Goal: Task Accomplishment & Management: Manage account settings

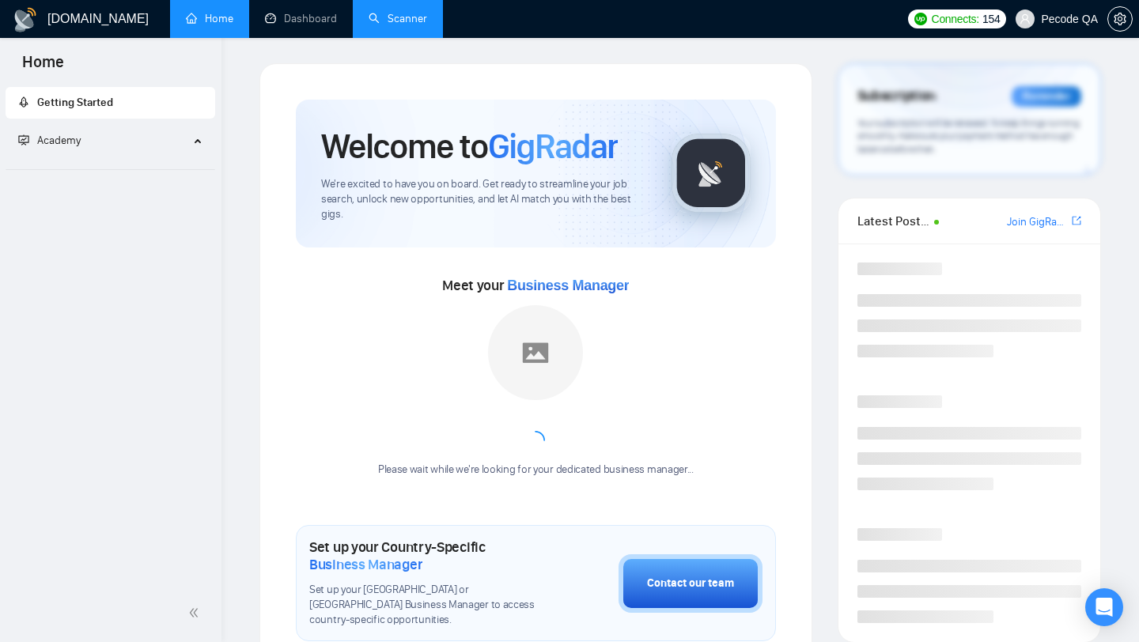
click at [405, 12] on link "Scanner" at bounding box center [398, 18] width 59 height 13
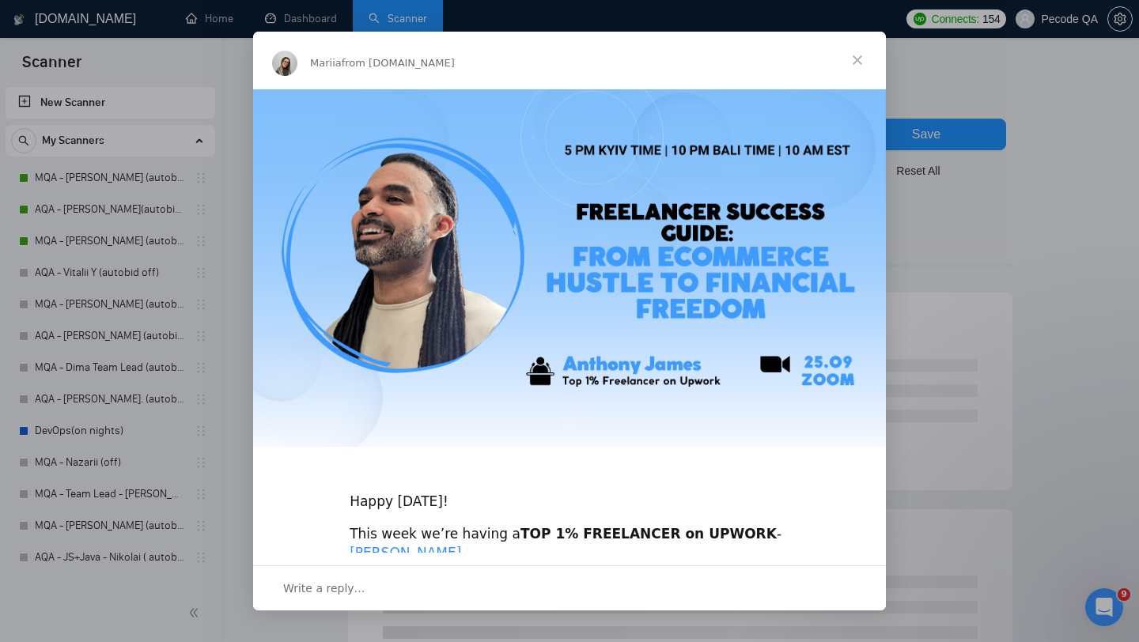
click at [859, 56] on span "Close" at bounding box center [857, 60] width 57 height 57
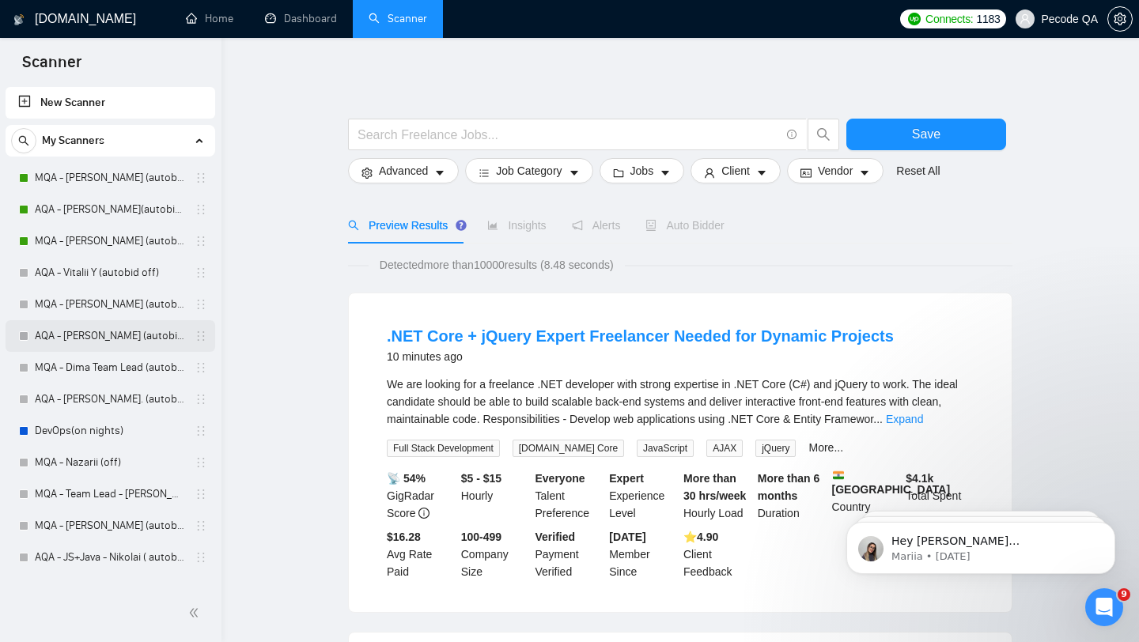
click at [142, 331] on link "AQA - [PERSON_NAME] (autobid off)" at bounding box center [110, 336] width 150 height 32
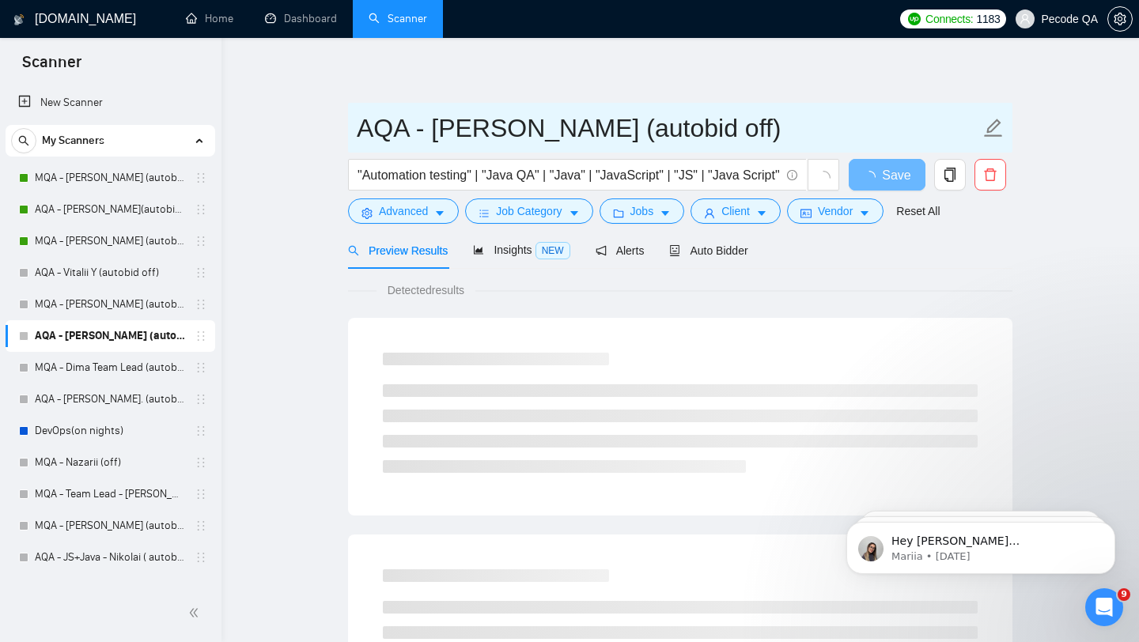
click at [641, 124] on input "AQA - [PERSON_NAME] (autobid off)" at bounding box center [668, 128] width 623 height 40
click at [631, 122] on input "AQA - [PERSON_NAME] (autobid off)" at bounding box center [668, 128] width 623 height 40
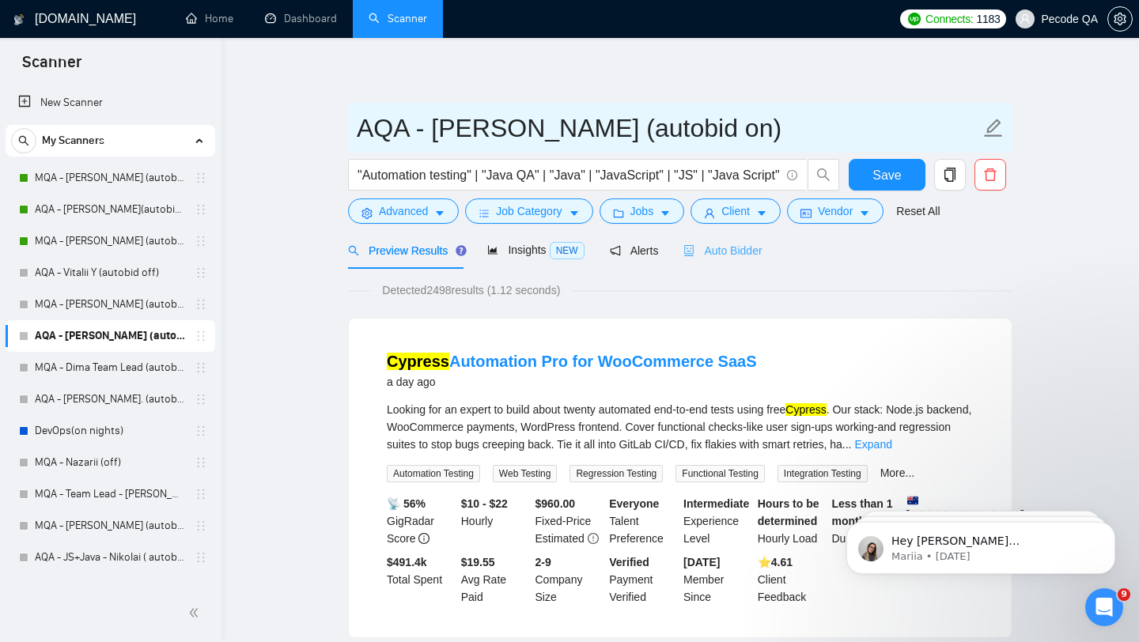
type input "AQA - [PERSON_NAME] (autobid on)"
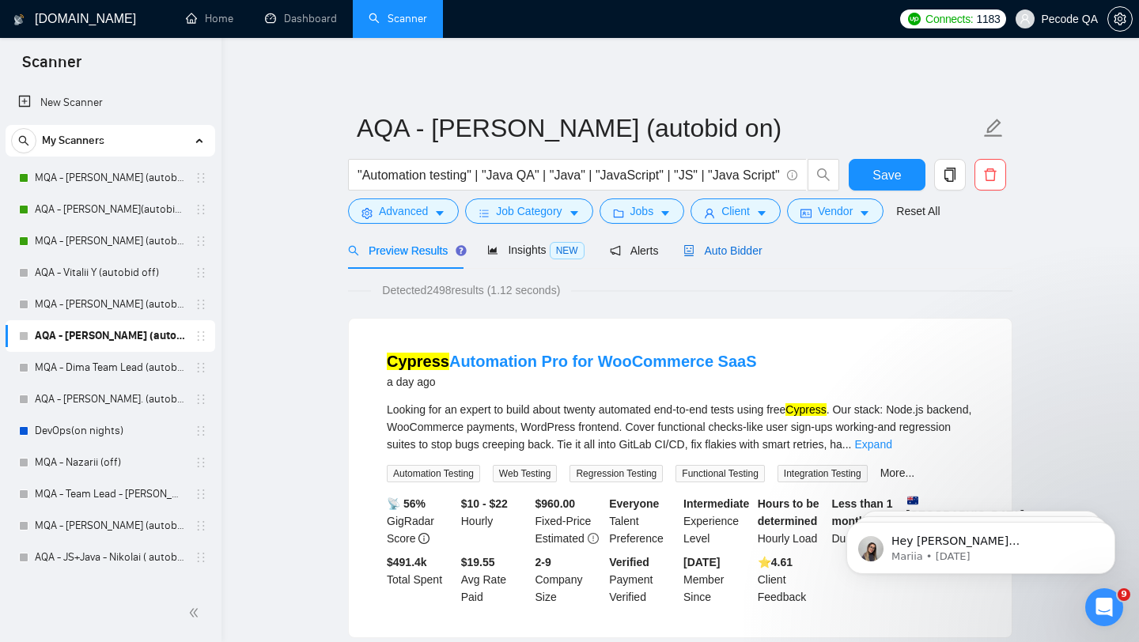
click at [746, 248] on span "Auto Bidder" at bounding box center [722, 250] width 78 height 13
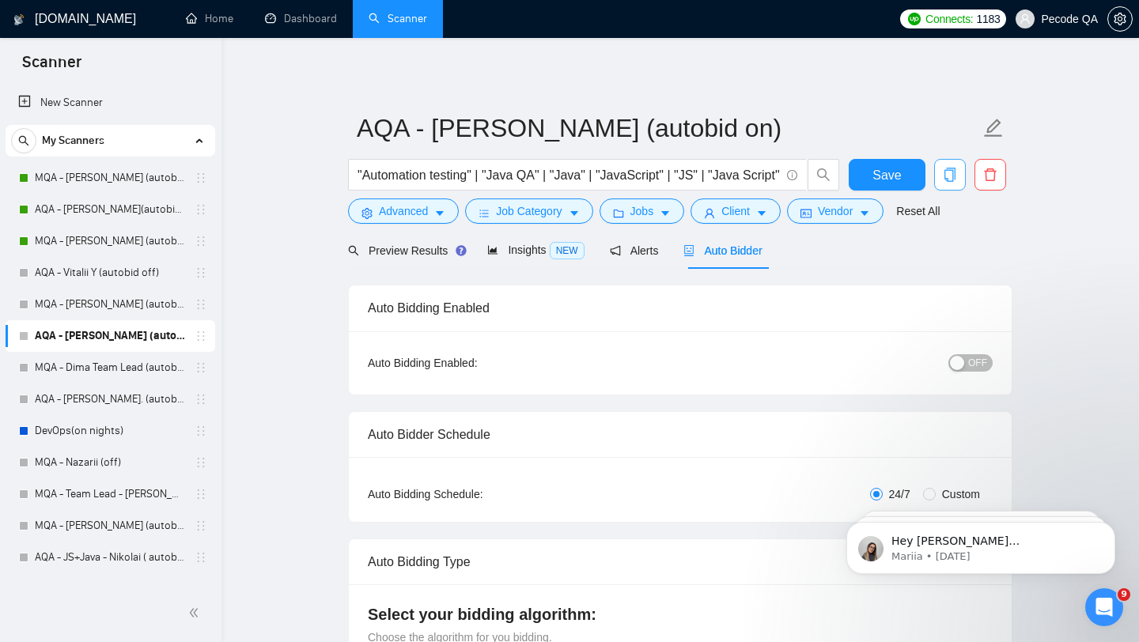
radio input "false"
radio input "true"
checkbox input "true"
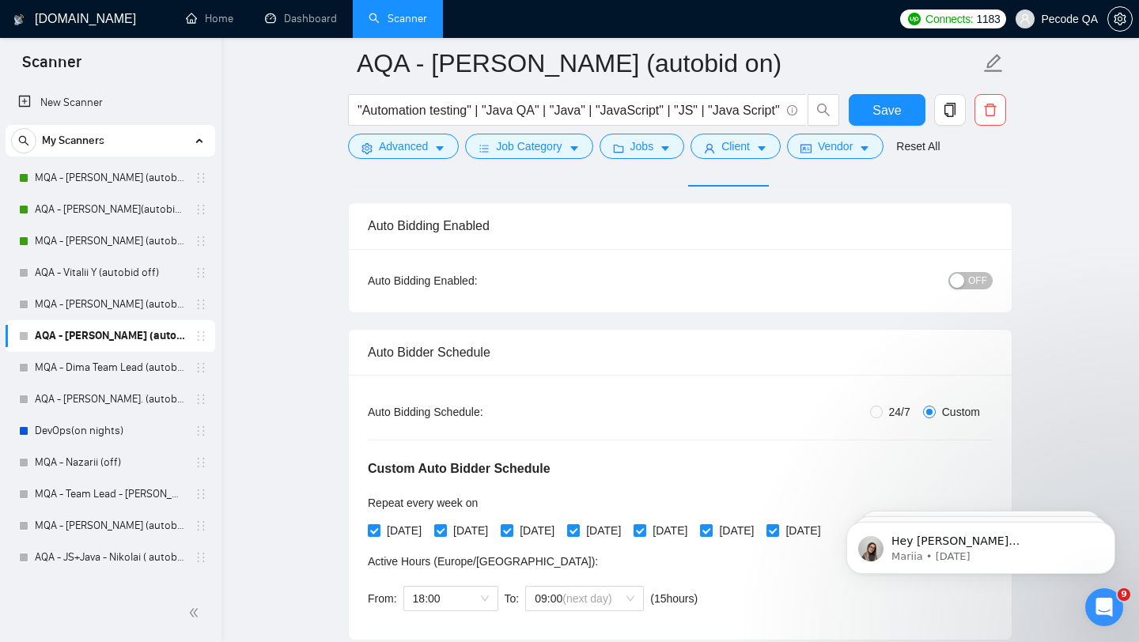
scroll to position [90, 0]
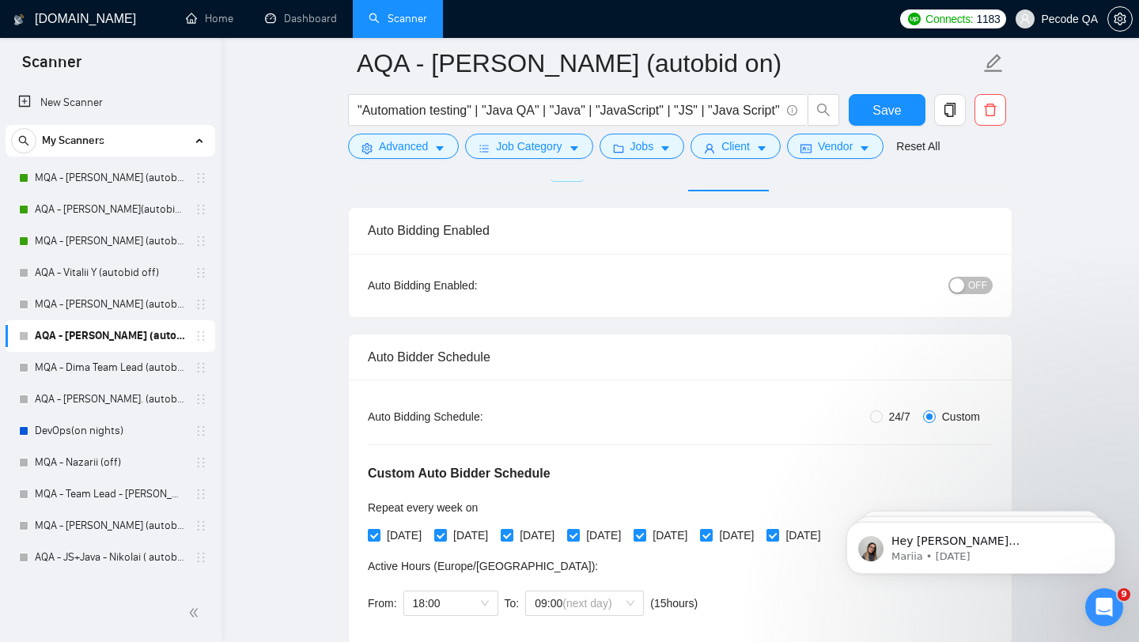
click at [968, 285] on span "OFF" at bounding box center [977, 285] width 19 height 17
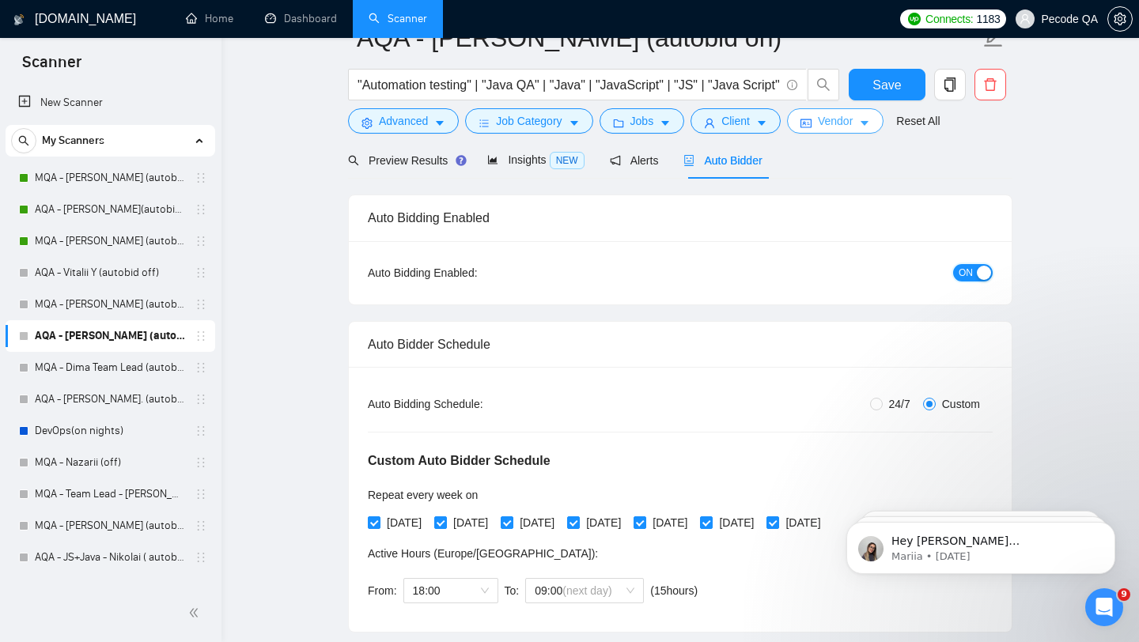
scroll to position [0, 0]
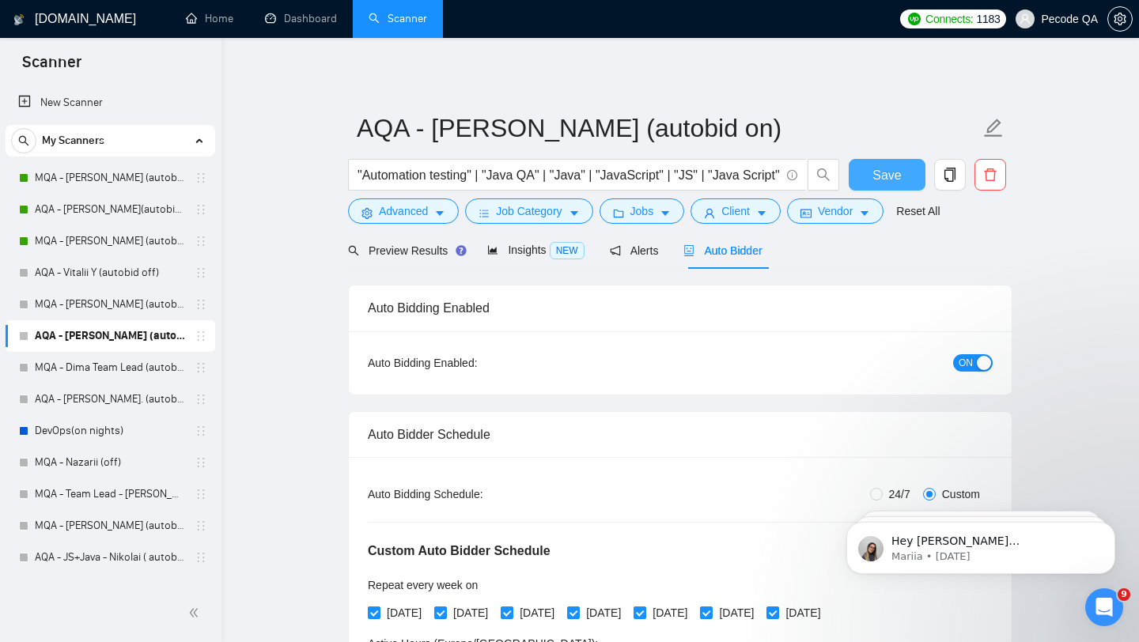
drag, startPoint x: 872, startPoint y: 172, endPoint x: 681, endPoint y: 391, distance: 290.9
click at [872, 172] on button "Save" at bounding box center [887, 175] width 77 height 32
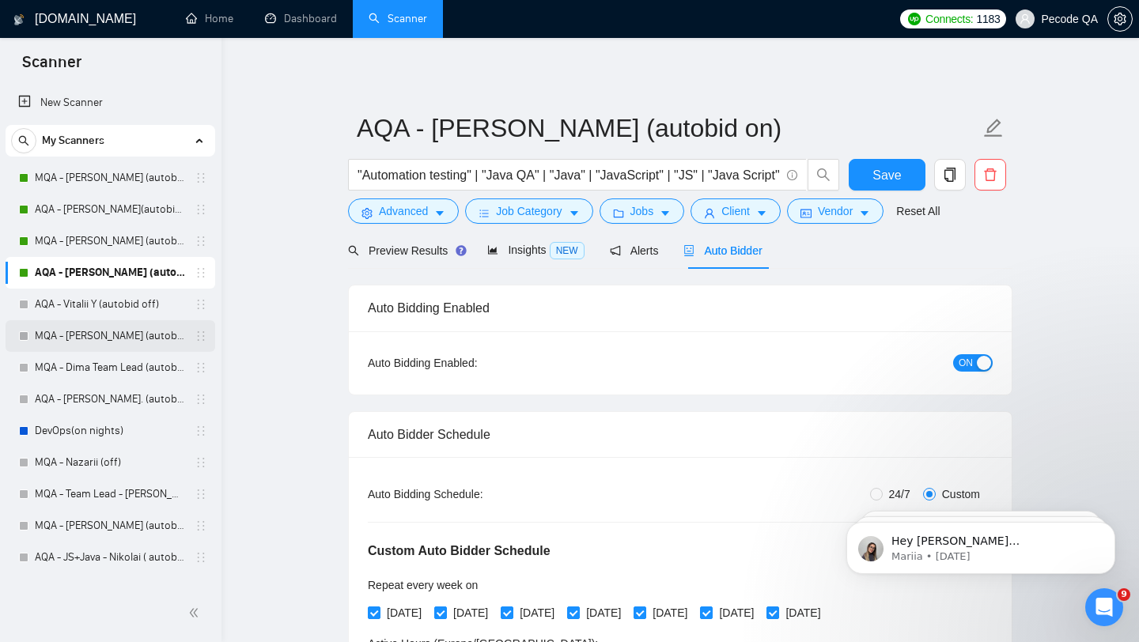
click at [79, 320] on link "MQA - [PERSON_NAME] (autobid off )" at bounding box center [110, 336] width 150 height 32
